Goal: Check status

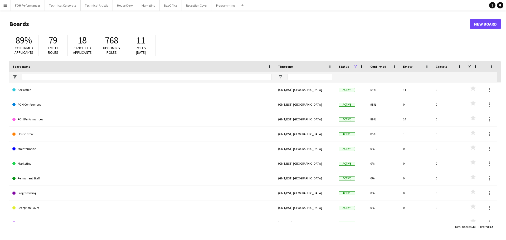
click at [3, 4] on app-icon "Menu" at bounding box center [5, 5] width 4 height 4
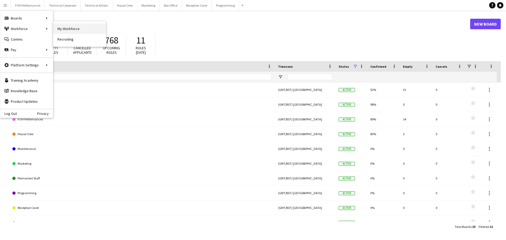
click at [64, 28] on link "My Workforce" at bounding box center [79, 28] width 53 height 11
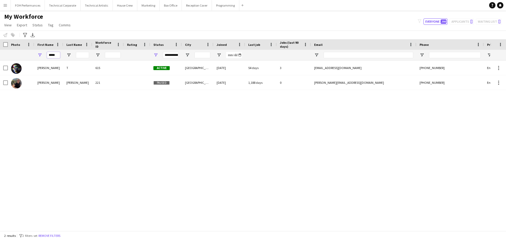
click at [57, 55] on input "*****" at bounding box center [53, 55] width 13 height 6
type input "*"
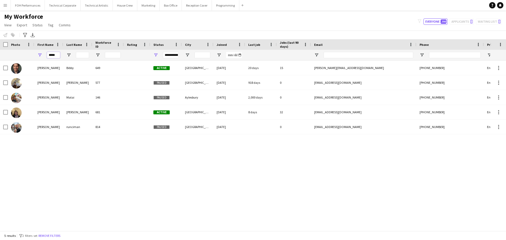
type input "*****"
click at [5, 6] on app-icon "Menu" at bounding box center [5, 5] width 4 height 4
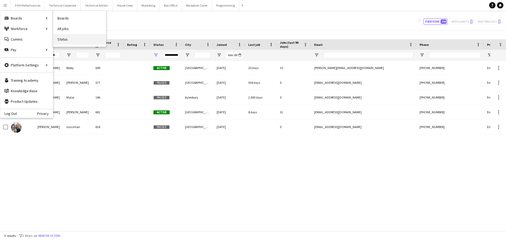
click at [69, 42] on link "Status" at bounding box center [79, 39] width 53 height 11
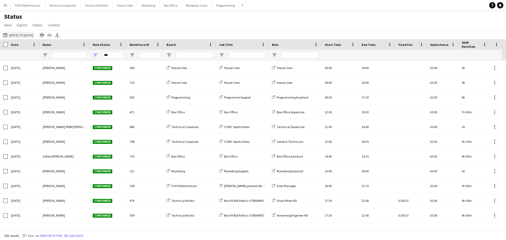
click at [26, 34] on button "[DATE] to [DATE] [DATE] to [DATE]" at bounding box center [18, 35] width 32 height 6
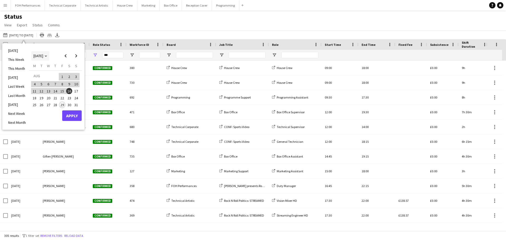
click at [47, 56] on icon "Choose month and year" at bounding box center [46, 56] width 3 height 1
click at [78, 76] on span "2023" at bounding box center [73, 76] width 11 height 6
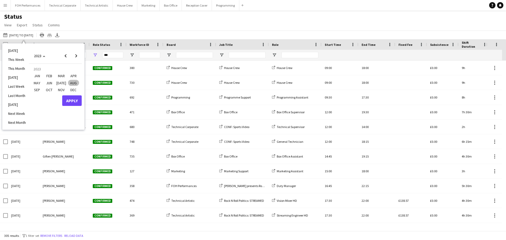
click at [40, 75] on span "JAN" at bounding box center [37, 76] width 11 height 6
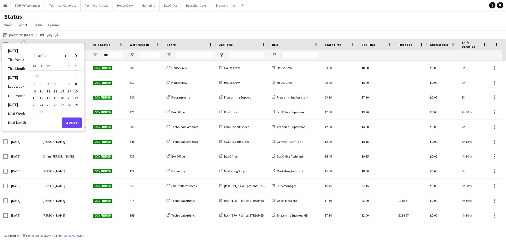
click at [77, 76] on span "1" at bounding box center [76, 76] width 6 height 7
click at [41, 110] on span "31" at bounding box center [41, 112] width 6 height 6
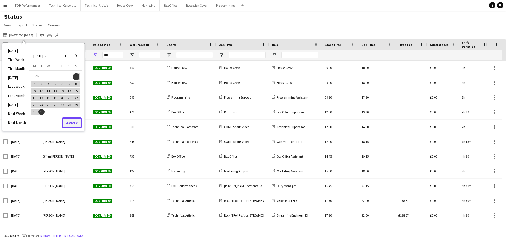
click at [70, 122] on button "Apply" at bounding box center [71, 123] width 19 height 11
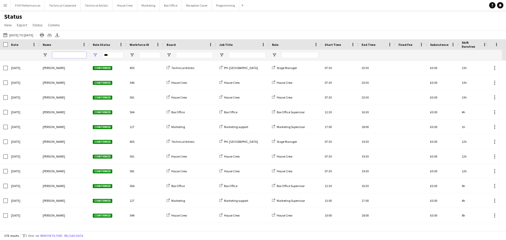
click at [62, 55] on input "Name Filter Input" at bounding box center [69, 55] width 34 height 6
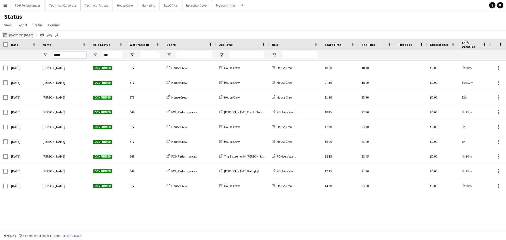
type input "*****"
click at [31, 34] on button "[DATE] to [DATE] [DATE] to [DATE]" at bounding box center [18, 35] width 32 height 6
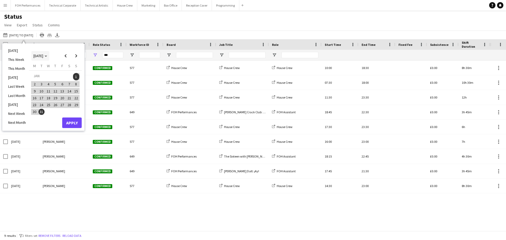
click at [47, 55] on span "[DATE]" at bounding box center [40, 55] width 14 height 5
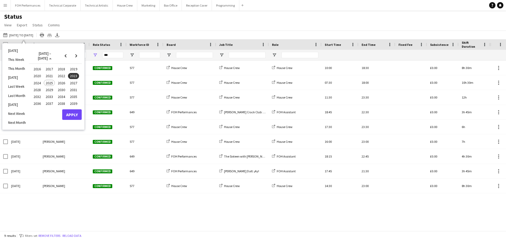
click at [75, 76] on span "2023" at bounding box center [73, 76] width 11 height 6
click at [50, 74] on span "FEB" at bounding box center [49, 76] width 11 height 6
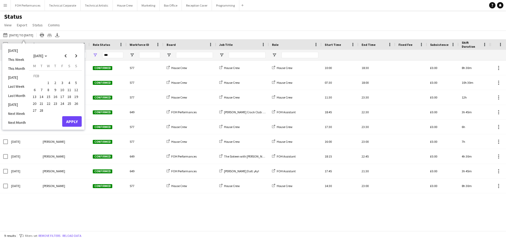
click at [50, 82] on span "1" at bounding box center [48, 83] width 6 height 6
click at [42, 109] on span "28" at bounding box center [41, 111] width 6 height 6
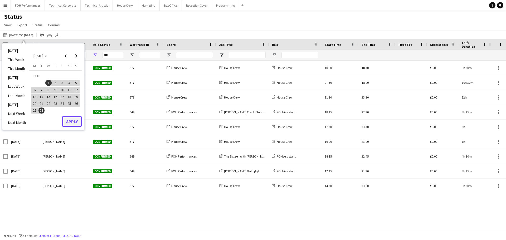
click at [72, 120] on button "Apply" at bounding box center [71, 121] width 19 height 11
